Goal: Task Accomplishment & Management: Manage account settings

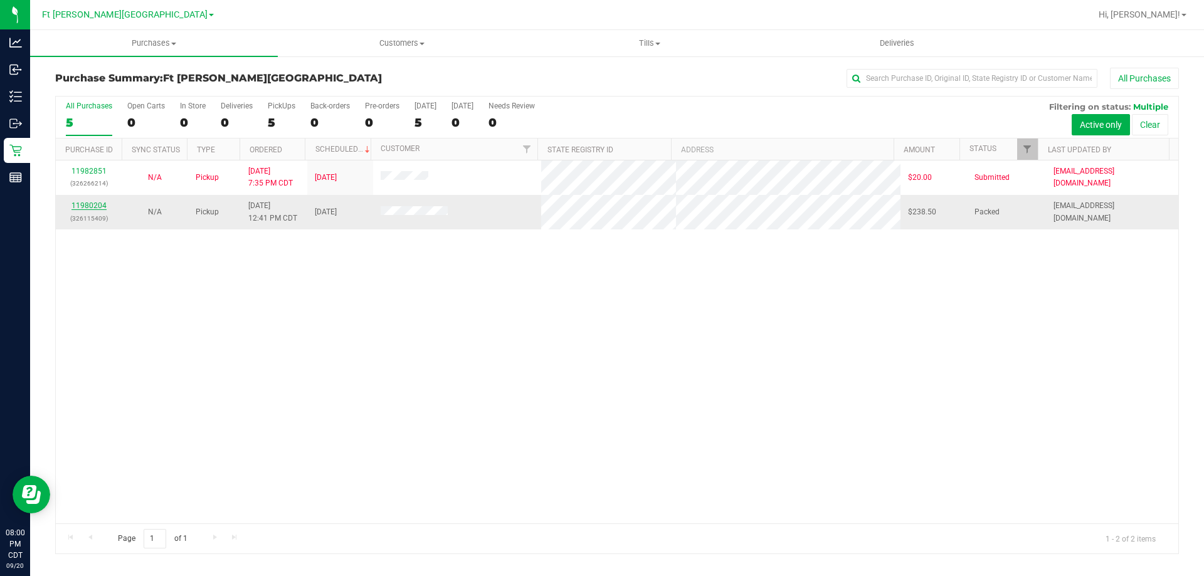
click at [90, 206] on link "11980204" at bounding box center [89, 205] width 35 height 9
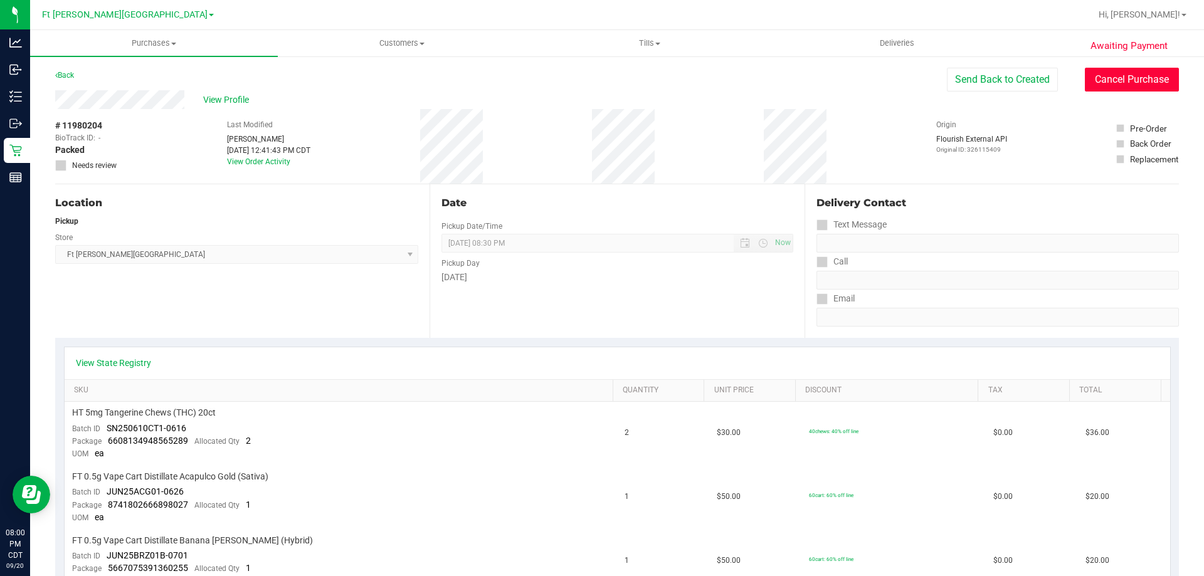
click at [1111, 84] on button "Cancel Purchase" at bounding box center [1132, 80] width 94 height 24
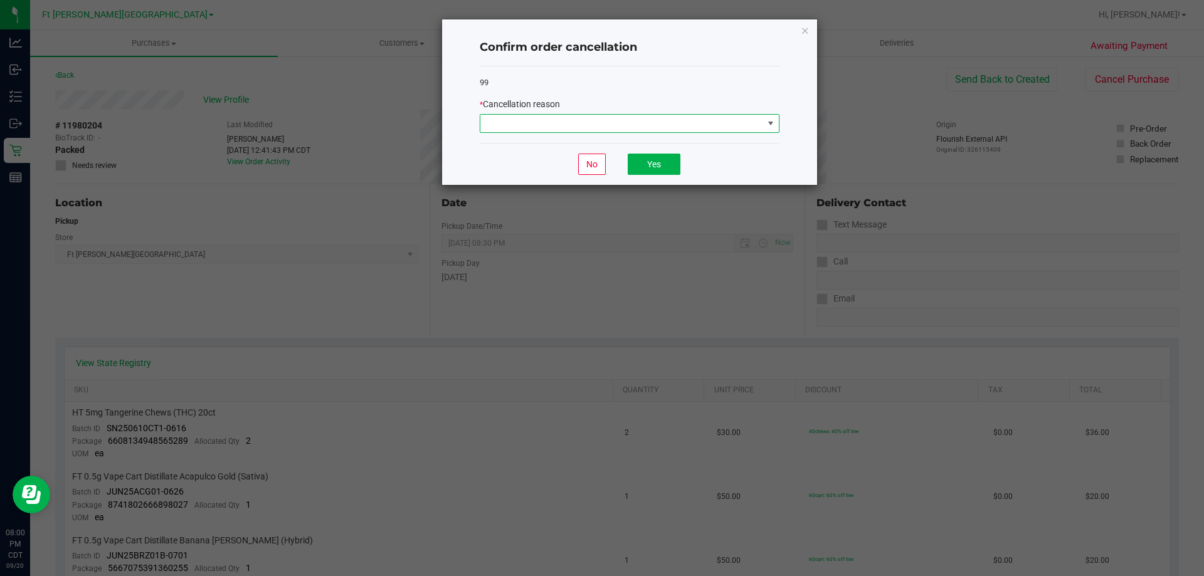
click at [569, 118] on span at bounding box center [621, 124] width 283 height 18
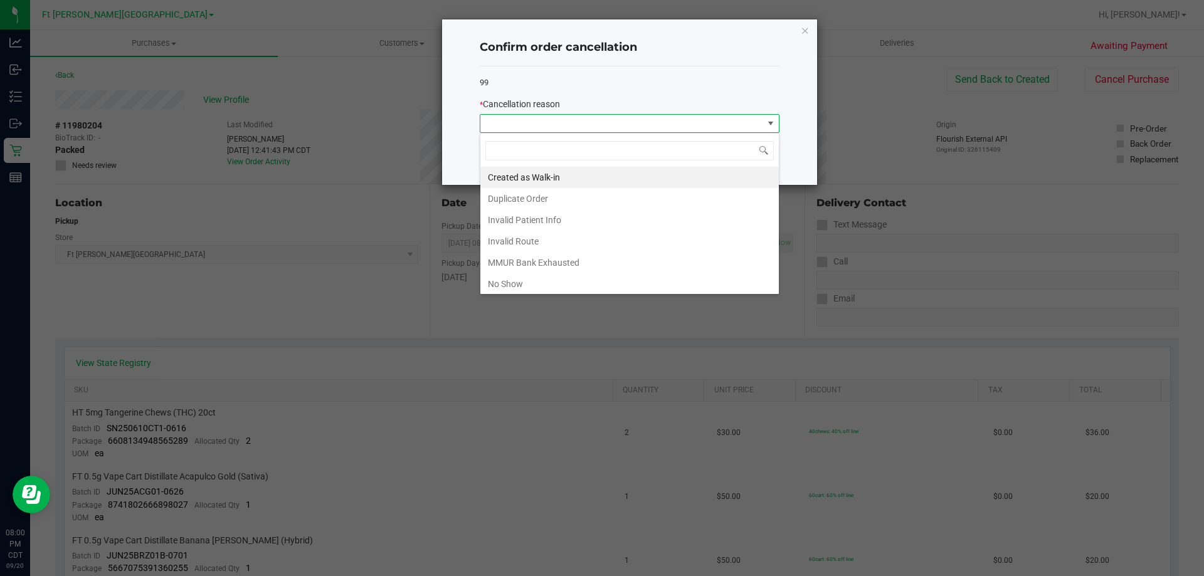
scroll to position [19, 300]
click at [525, 284] on li "No Show" at bounding box center [629, 283] width 299 height 21
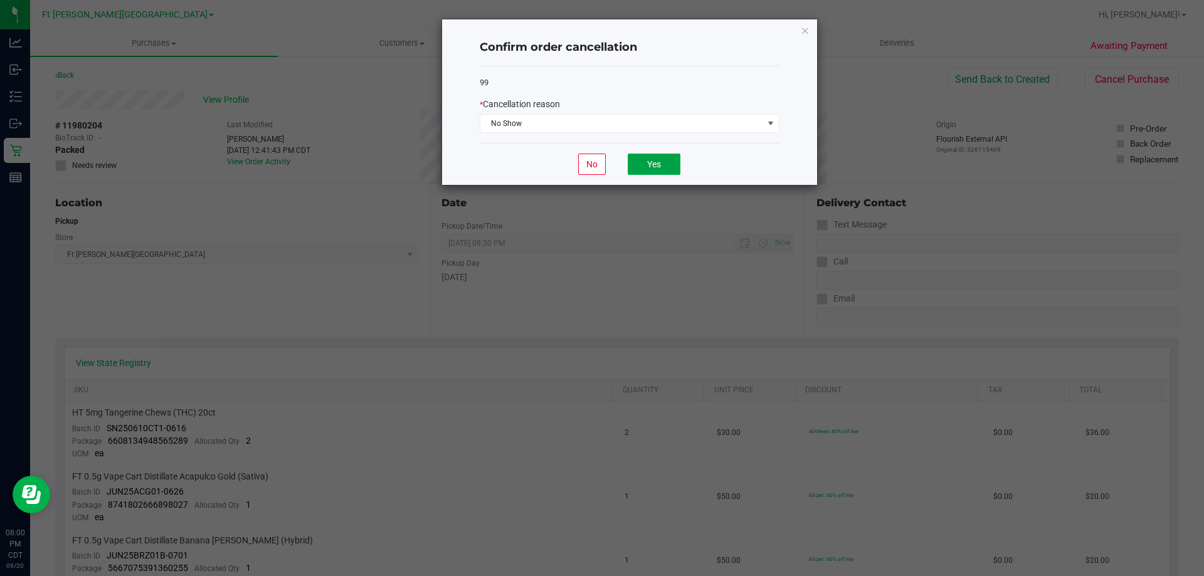
drag, startPoint x: 668, startPoint y: 167, endPoint x: 551, endPoint y: 258, distance: 148.8
click at [563, 269] on ngb-modal-window "Confirm order cancellation 99 * Cancellation reason No Show No Yes" at bounding box center [607, 288] width 1214 height 576
click at [803, 28] on icon "Close" at bounding box center [805, 30] width 9 height 15
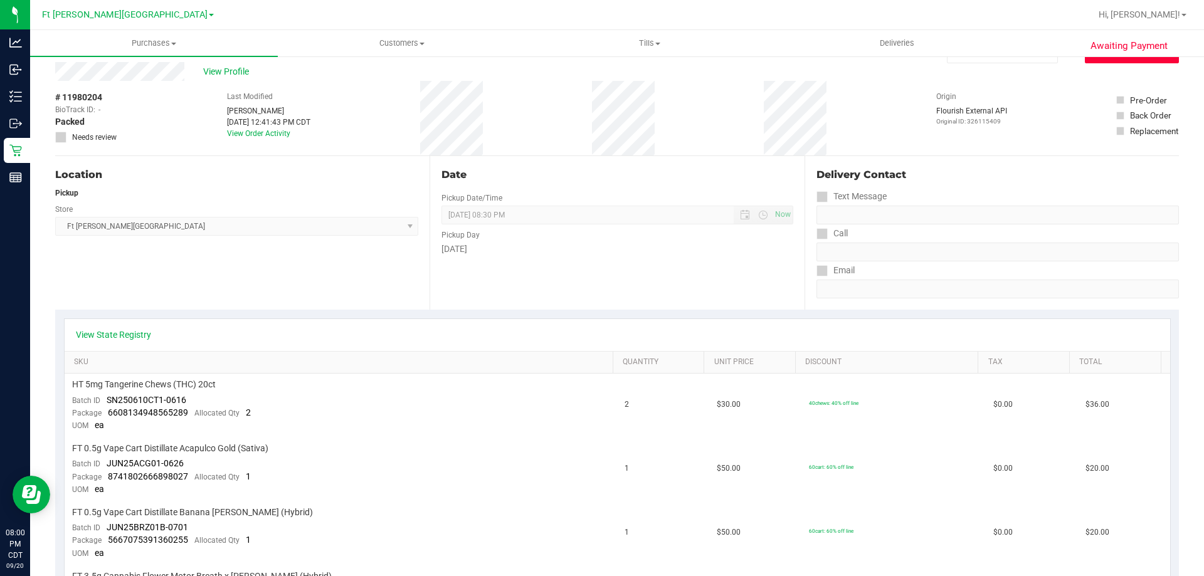
scroll to position [0, 0]
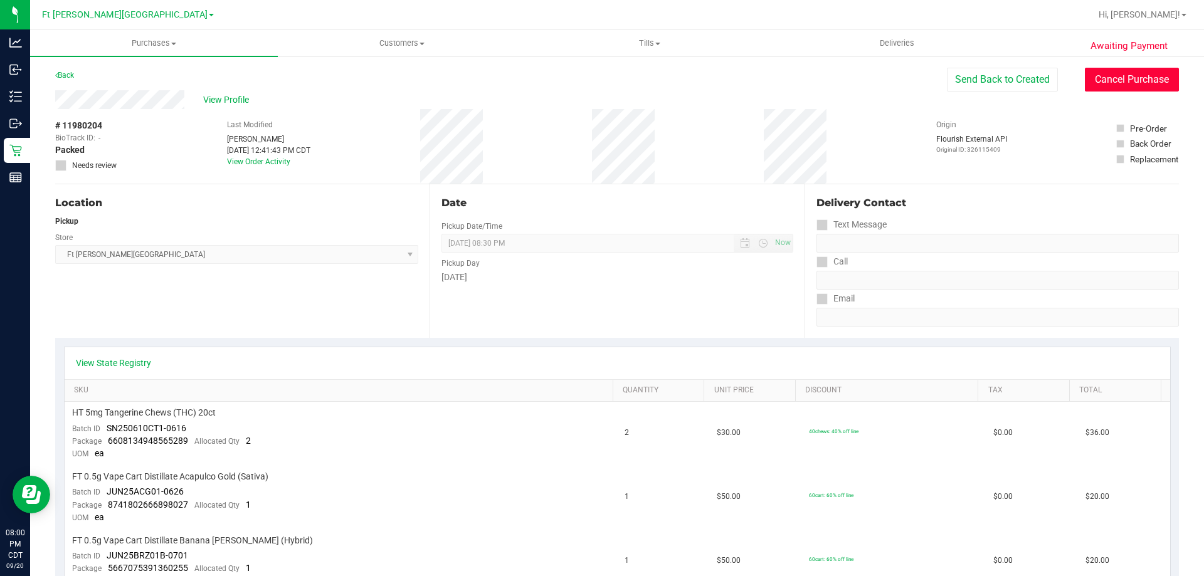
click at [1118, 77] on button "Cancel Purchase" at bounding box center [1132, 80] width 94 height 24
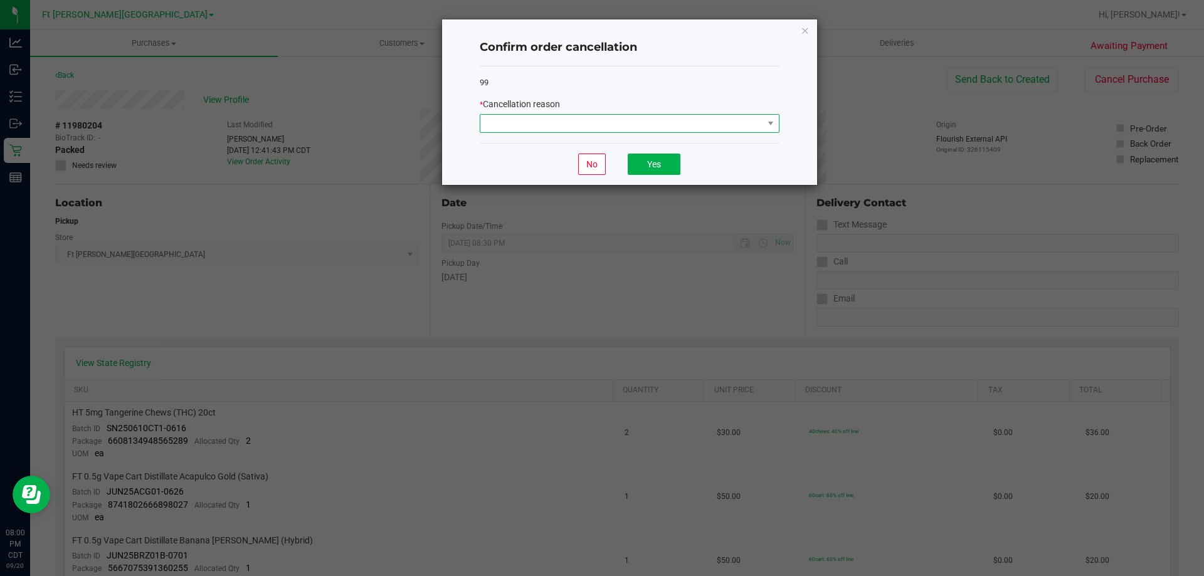
click at [582, 127] on span at bounding box center [621, 124] width 283 height 18
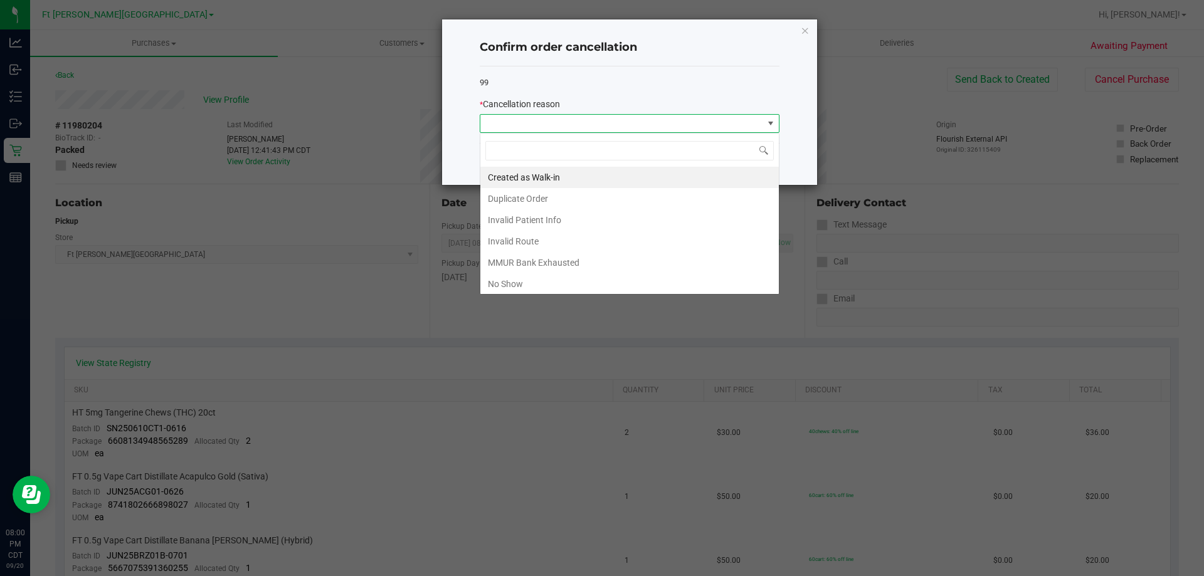
scroll to position [19, 300]
click at [514, 282] on li "No Show" at bounding box center [629, 283] width 299 height 21
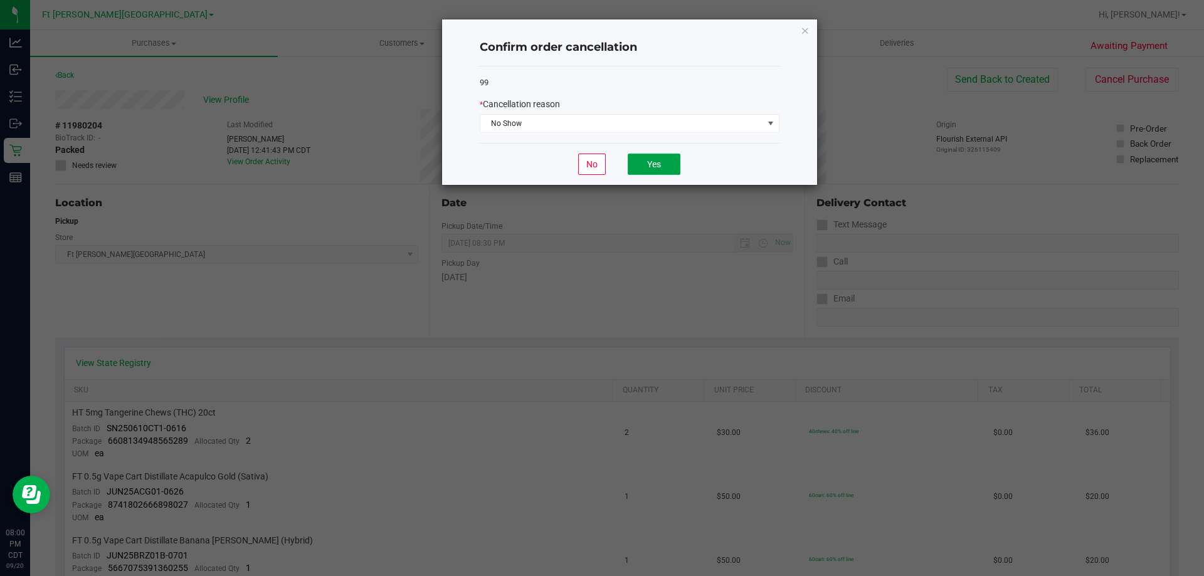
click at [656, 171] on button "Yes" at bounding box center [654, 164] width 53 height 21
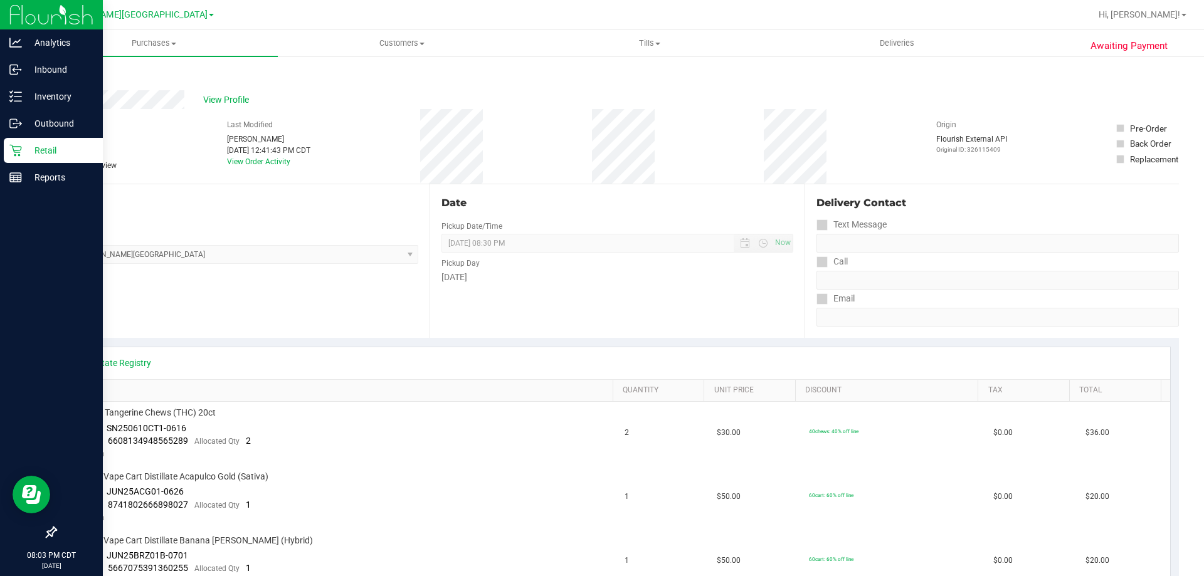
click at [36, 156] on p "Retail" at bounding box center [59, 150] width 75 height 15
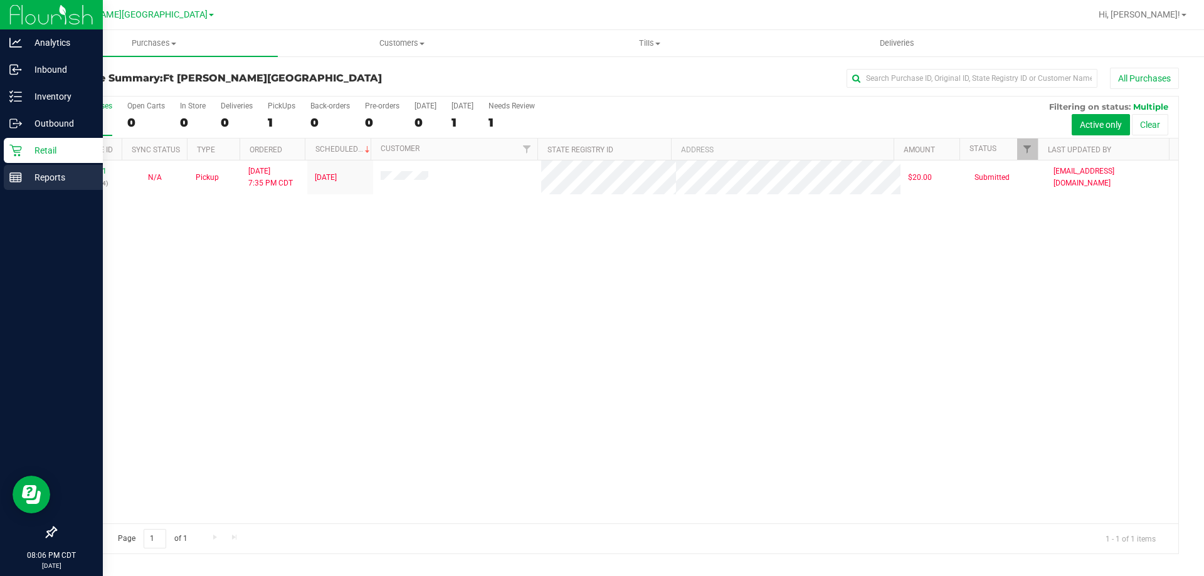
click at [51, 178] on p "Reports" at bounding box center [59, 177] width 75 height 15
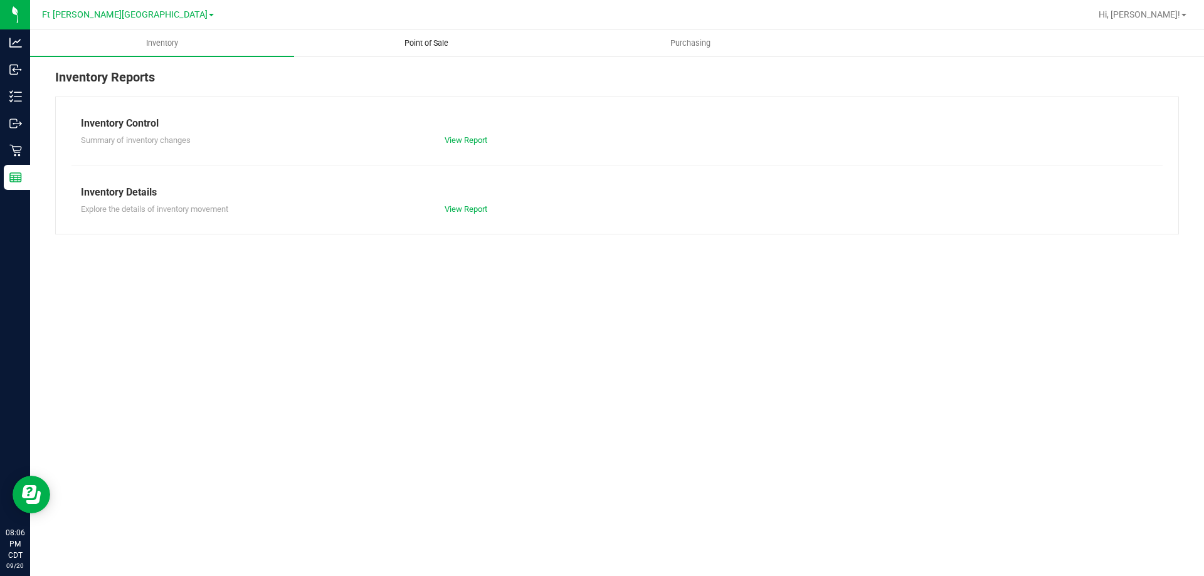
click at [415, 43] on span "Point of Sale" at bounding box center [427, 43] width 78 height 11
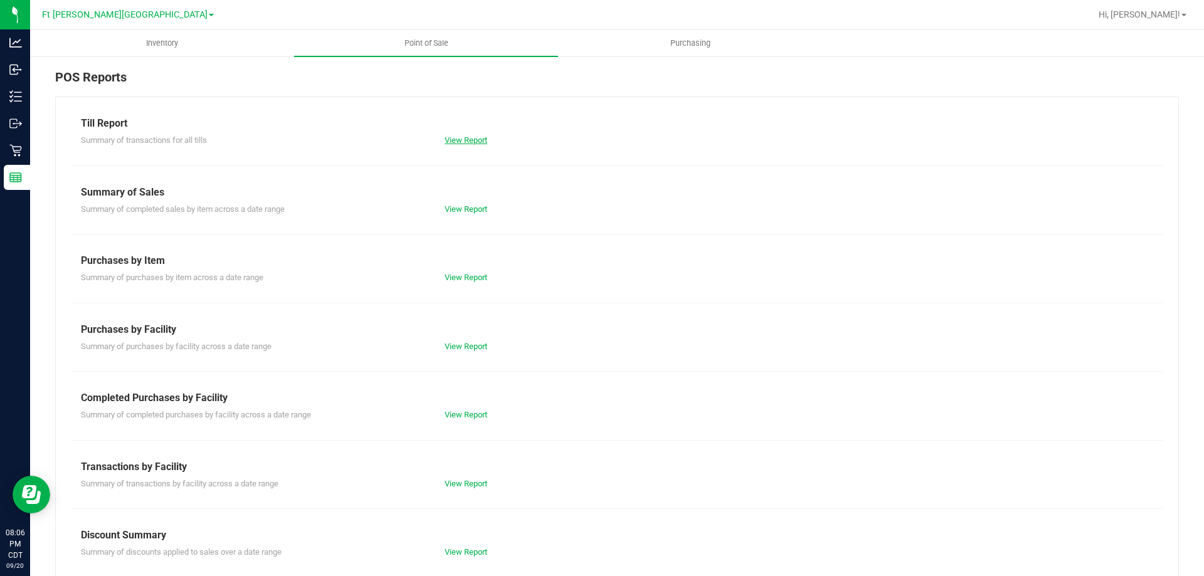
click at [477, 139] on link "View Report" at bounding box center [466, 139] width 43 height 9
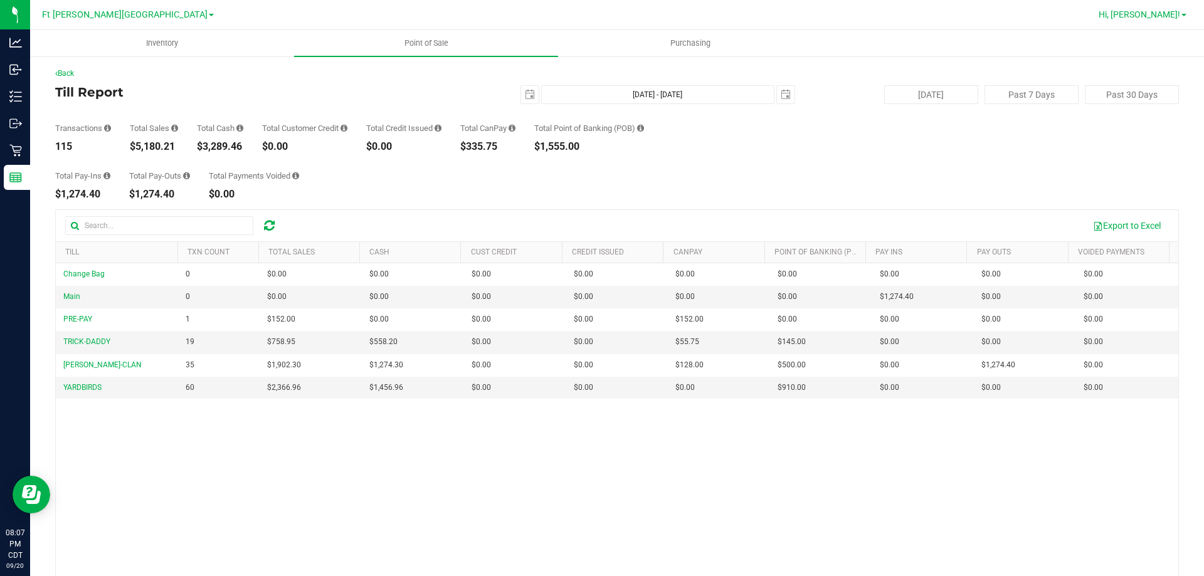
click at [1175, 15] on span "Hi, [PERSON_NAME]!" at bounding box center [1140, 14] width 82 height 10
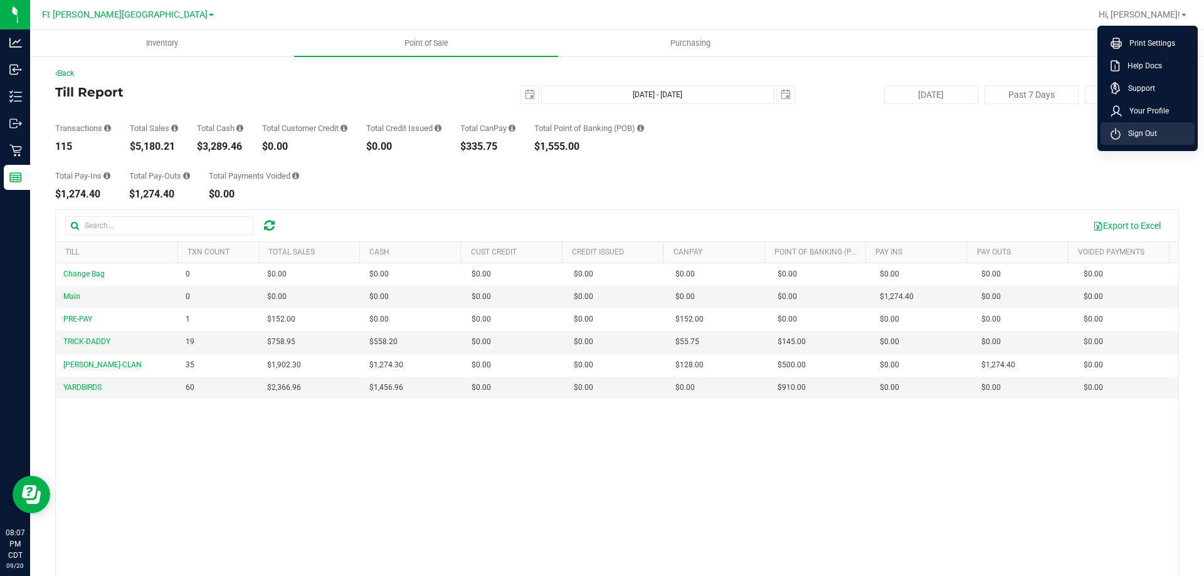
click at [1158, 137] on li "Sign Out" at bounding box center [1148, 133] width 94 height 23
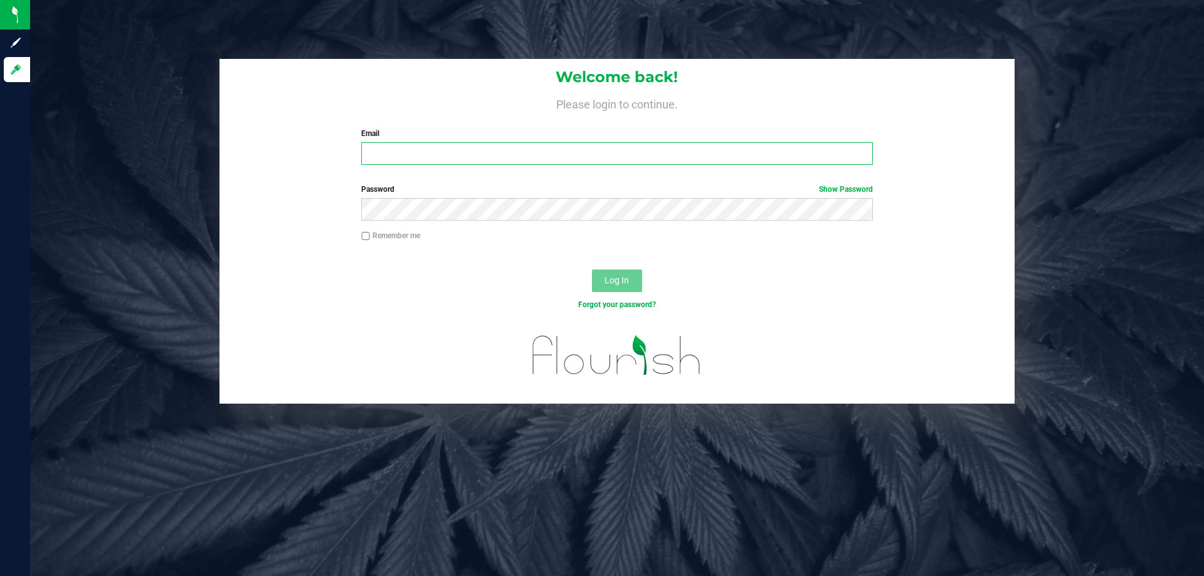
click at [488, 156] on input "Email" at bounding box center [616, 153] width 511 height 23
type input "[EMAIL_ADDRESS][DOMAIN_NAME]"
click at [592, 270] on button "Log In" at bounding box center [617, 281] width 50 height 23
